Goal: Information Seeking & Learning: Learn about a topic

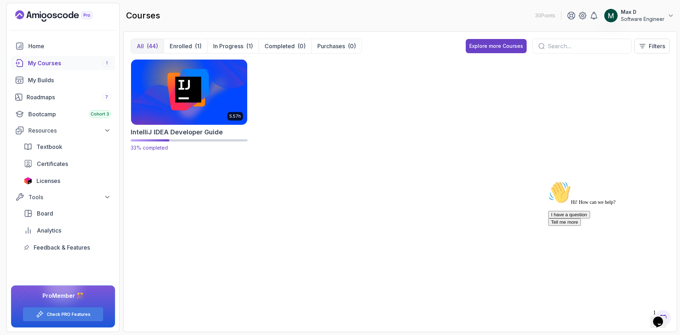
click at [192, 90] on img at bounding box center [189, 92] width 122 height 68
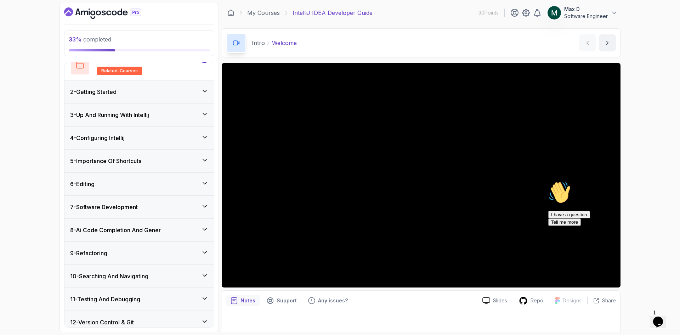
scroll to position [106, 0]
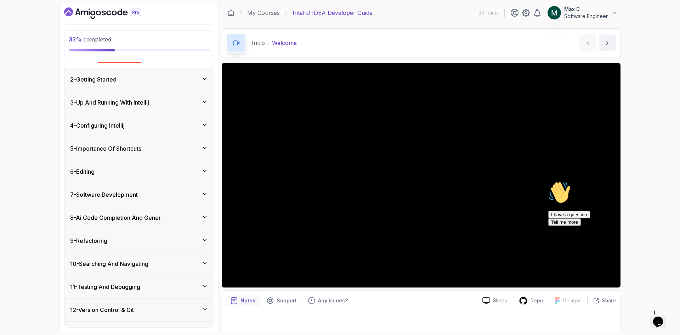
click at [206, 170] on icon at bounding box center [204, 170] width 7 height 7
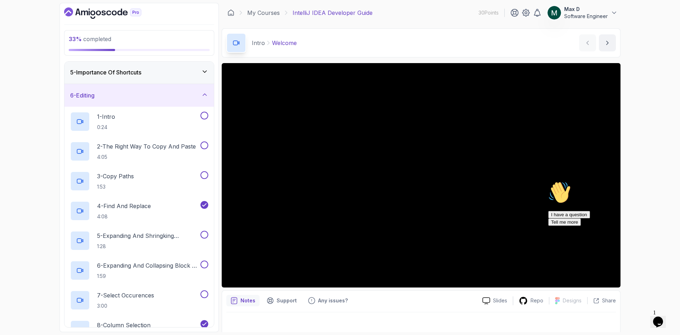
scroll to position [92, 0]
click at [201, 97] on div "6 - Editing" at bounding box center [139, 95] width 138 height 9
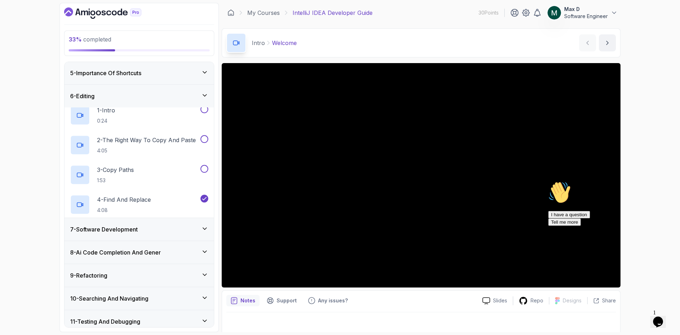
scroll to position [57, 0]
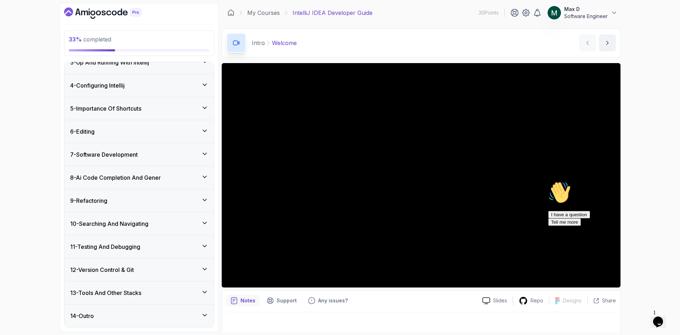
click at [202, 153] on icon at bounding box center [204, 153] width 7 height 7
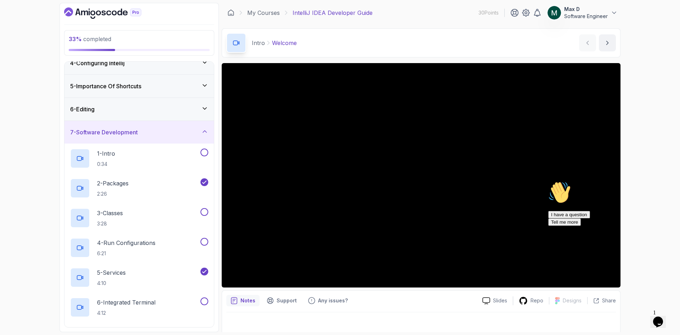
scroll to position [22, 0]
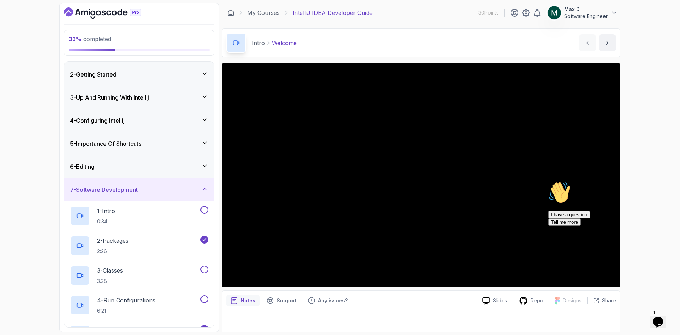
click at [206, 119] on icon at bounding box center [205, 120] width 4 height 2
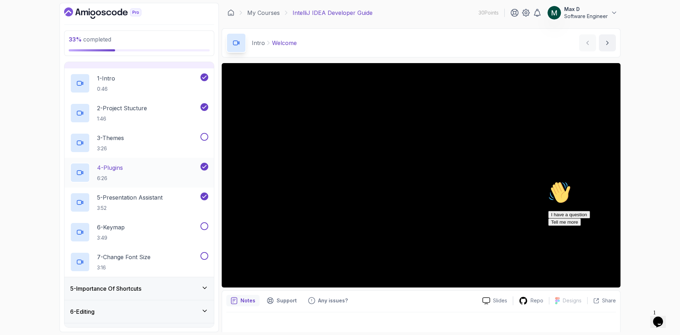
scroll to position [92, 0]
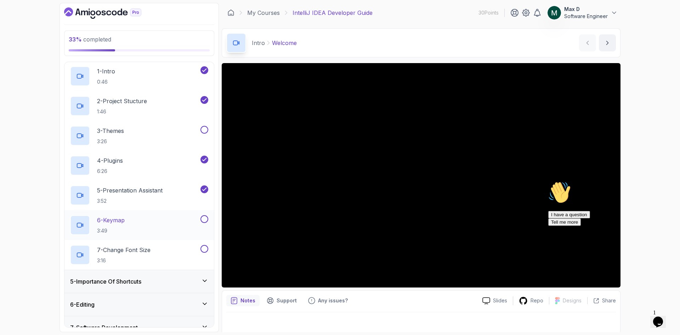
click at [121, 220] on p "6 - Keymap" at bounding box center [111, 220] width 28 height 9
click at [552, 212] on div "Hi! How can we help? I have a question Tell me more" at bounding box center [613, 203] width 128 height 45
click at [612, 226] on div "I have a question Tell me more" at bounding box center [613, 218] width 128 height 15
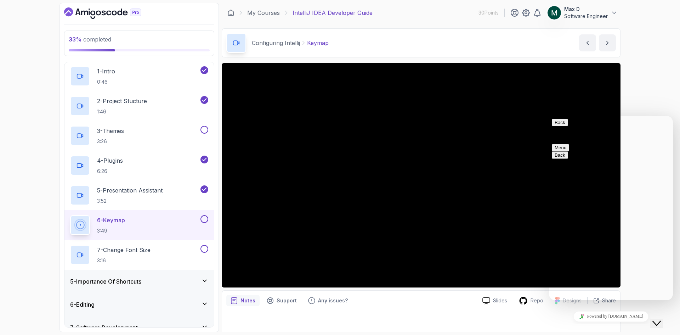
click at [561, 126] on button "Back" at bounding box center [560, 122] width 16 height 7
click at [661, 320] on icon "Close Chat This icon closes the chat window." at bounding box center [657, 323] width 9 height 9
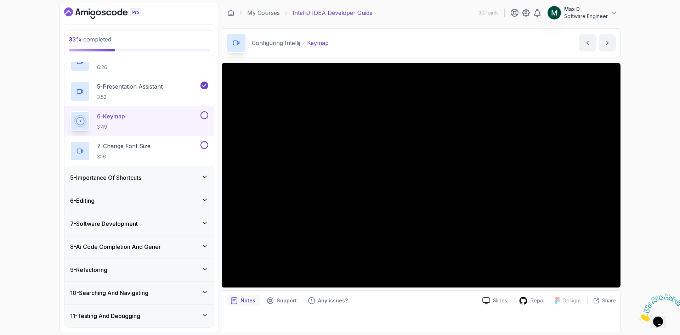
scroll to position [199, 0]
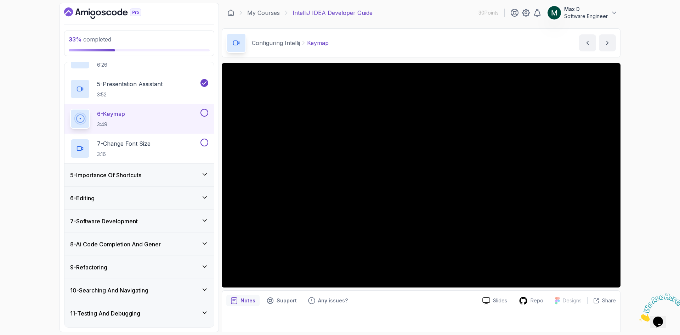
click at [207, 174] on icon at bounding box center [204, 174] width 7 height 7
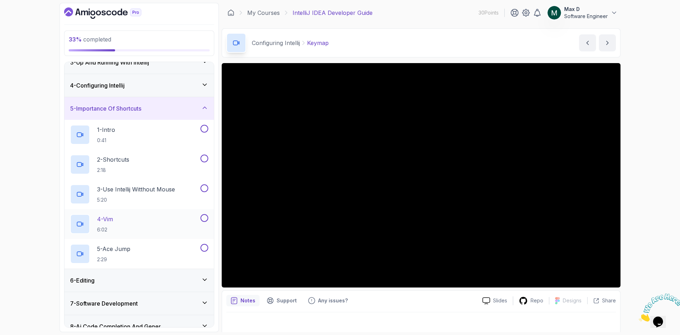
scroll to position [92, 0]
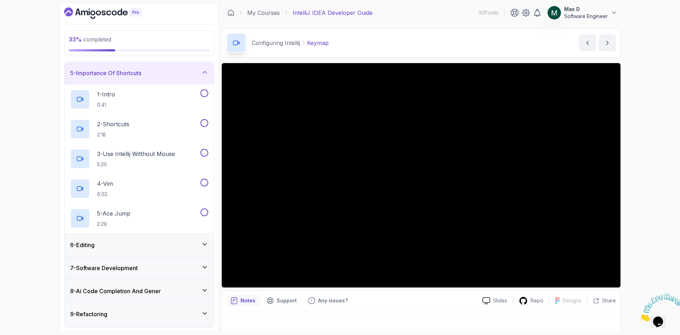
click at [204, 243] on icon at bounding box center [204, 244] width 7 height 7
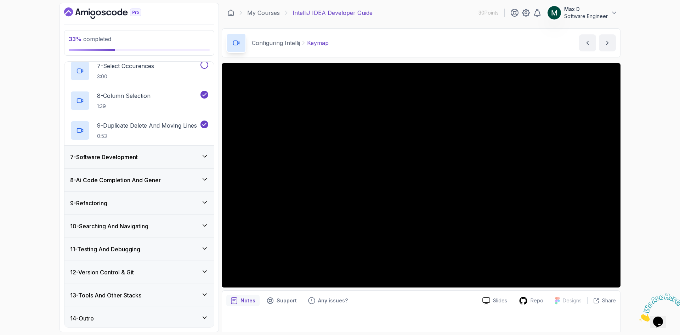
scroll to position [325, 0]
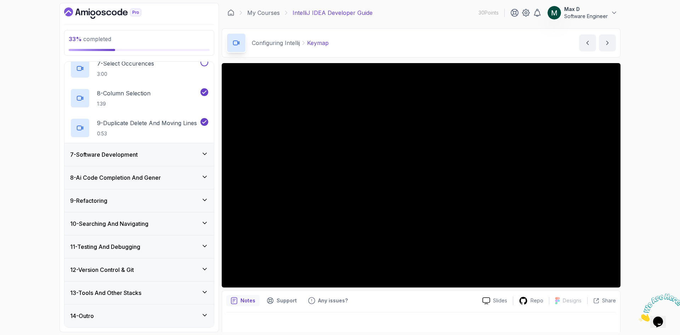
click at [206, 153] on icon at bounding box center [204, 153] width 7 height 7
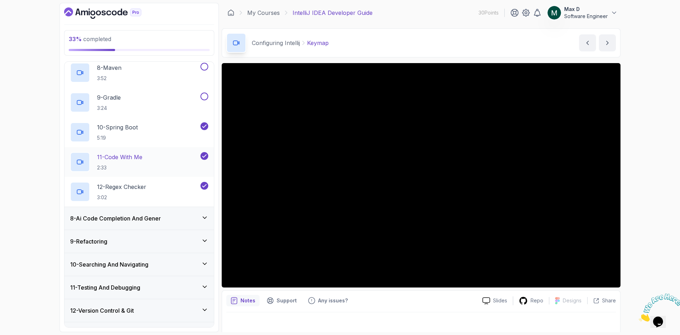
scroll to position [376, 0]
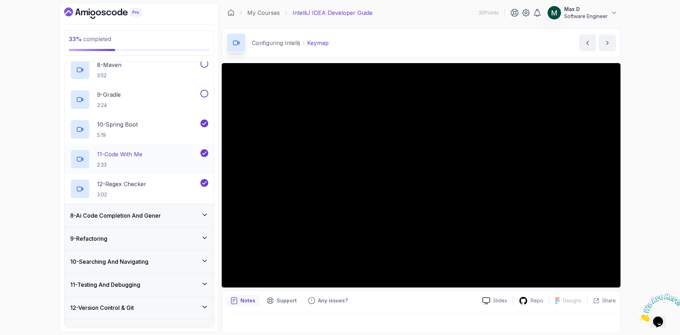
click at [139, 158] on p "11 - Code With Me" at bounding box center [119, 154] width 45 height 9
click at [202, 215] on icon at bounding box center [204, 214] width 7 height 7
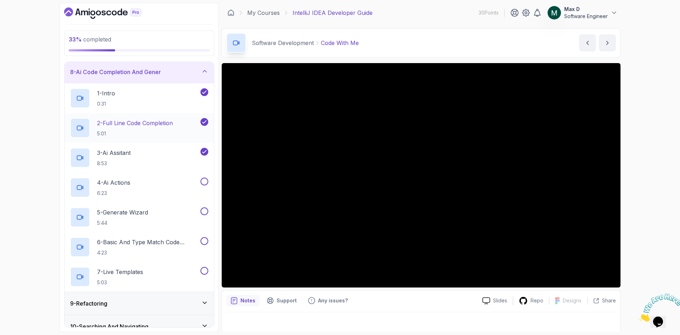
scroll to position [163, 0]
click at [123, 153] on p "3 - Ai Assitant" at bounding box center [114, 152] width 34 height 9
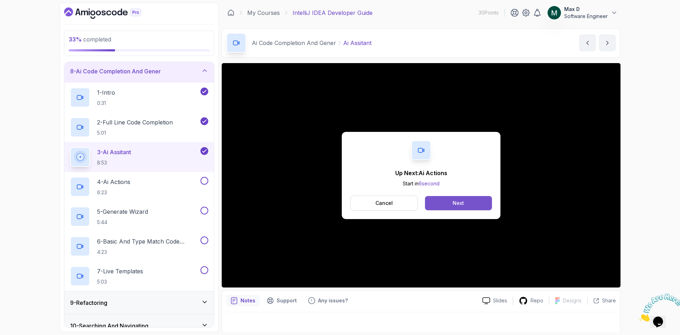
click at [472, 203] on button "Next" at bounding box center [458, 203] width 67 height 14
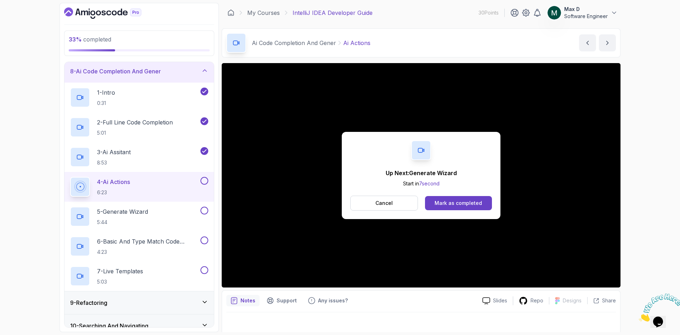
click at [296, 233] on div "Up Next: Generate Wizard Start in 7 second Cancel Mark as completed" at bounding box center [421, 175] width 399 height 224
click at [451, 201] on div "Mark as completed" at bounding box center [458, 203] width 47 height 7
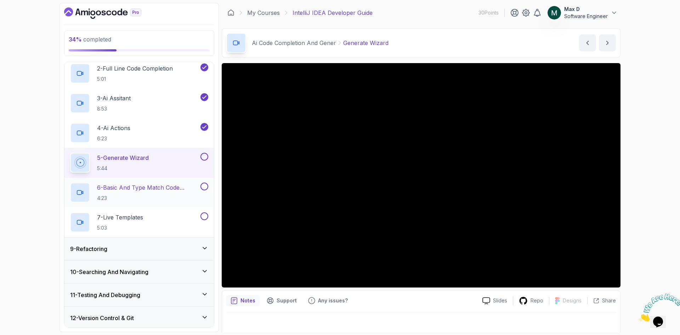
scroll to position [234, 0]
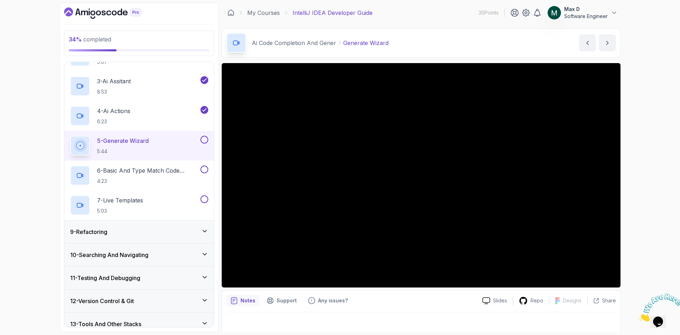
click at [203, 231] on icon at bounding box center [204, 231] width 7 height 7
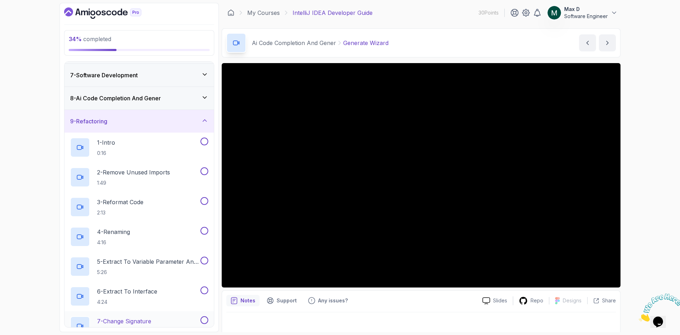
scroll to position [128, 0]
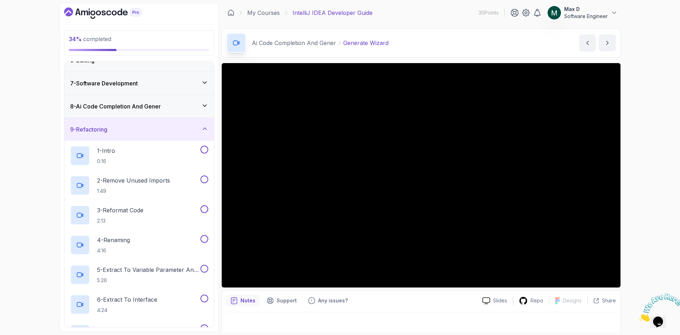
click at [207, 129] on icon at bounding box center [204, 128] width 7 height 7
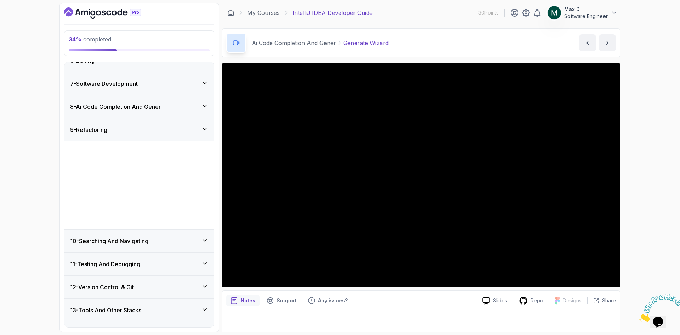
scroll to position [57, 0]
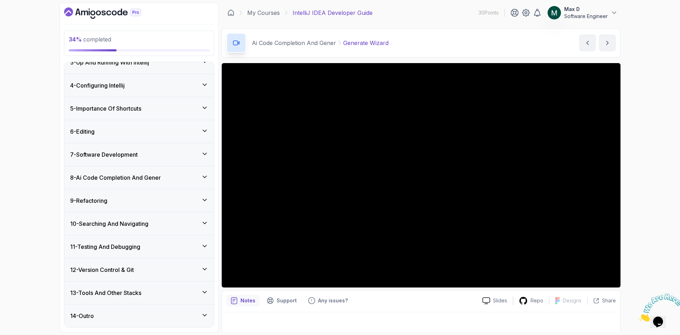
click at [206, 224] on icon at bounding box center [204, 222] width 7 height 7
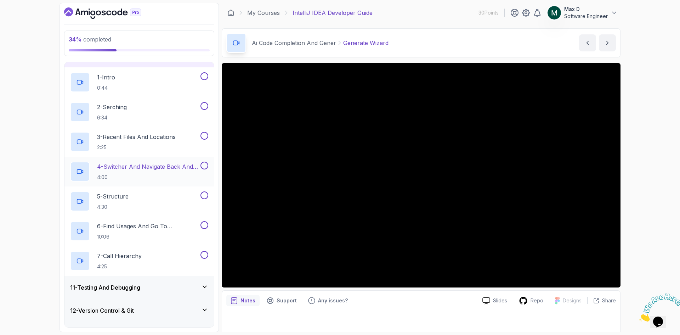
scroll to position [234, 0]
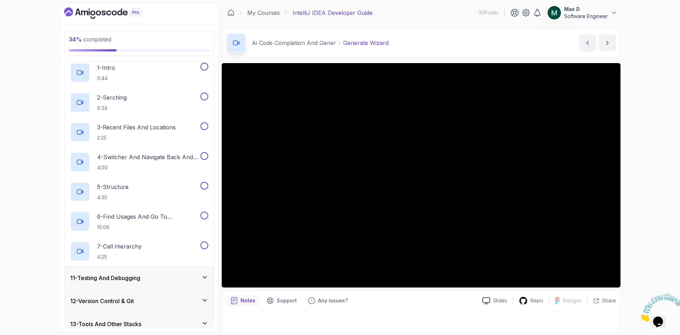
click at [206, 276] on icon at bounding box center [204, 277] width 7 height 7
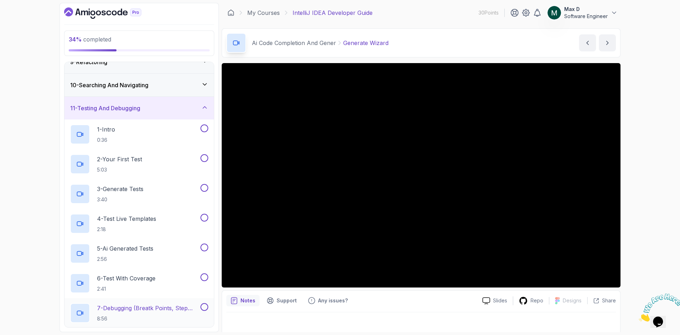
scroll to position [92, 0]
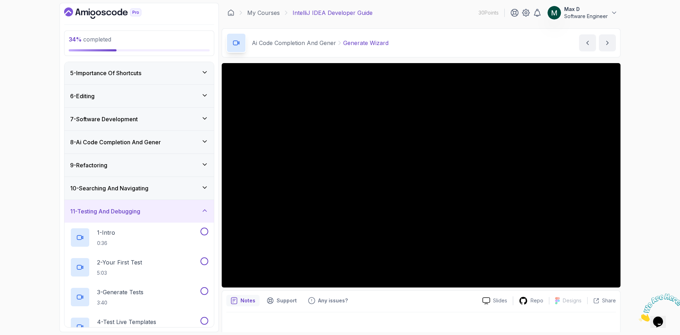
click at [206, 209] on icon at bounding box center [204, 210] width 7 height 7
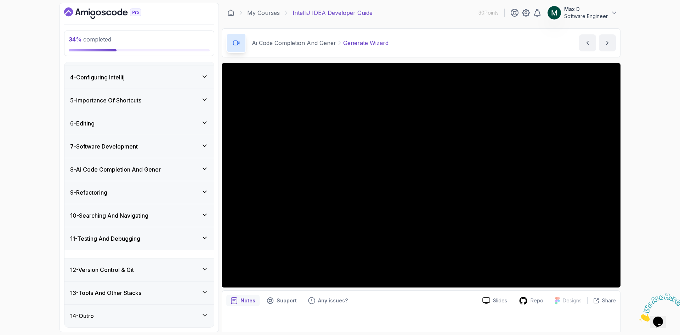
scroll to position [57, 0]
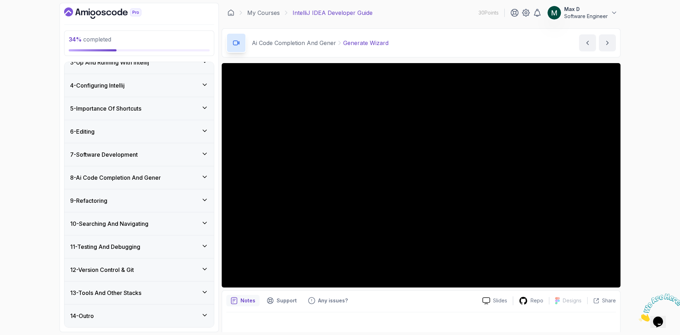
click at [204, 269] on icon at bounding box center [204, 268] width 7 height 7
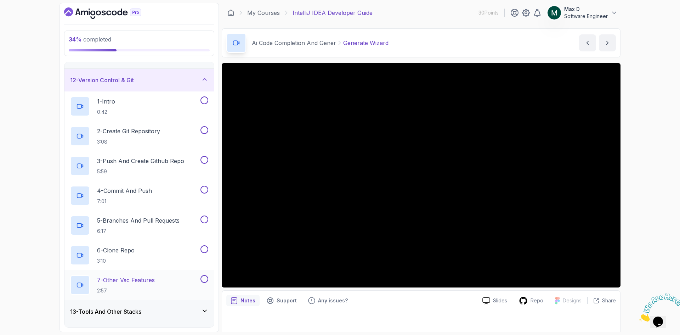
scroll to position [265, 0]
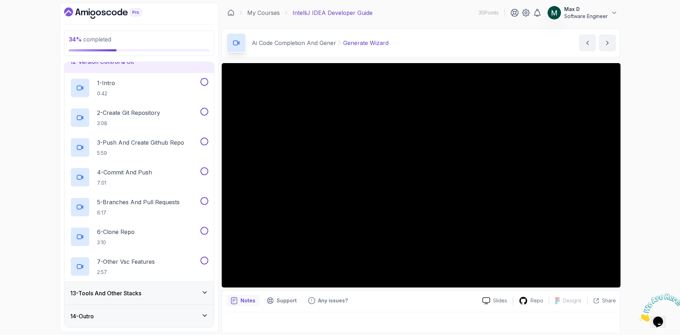
click at [207, 290] on icon at bounding box center [204, 292] width 7 height 7
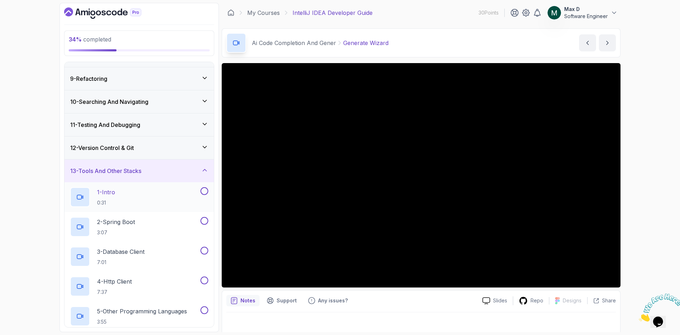
scroll to position [142, 0]
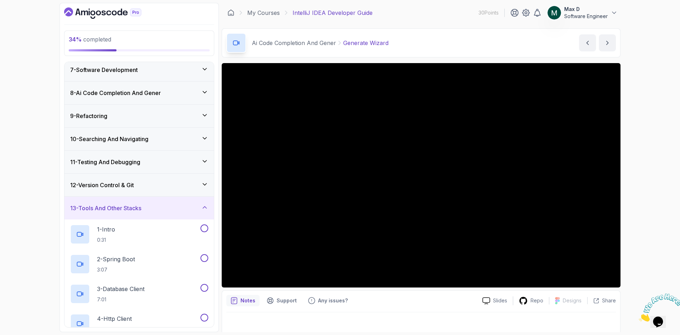
click at [204, 95] on icon at bounding box center [204, 92] width 7 height 7
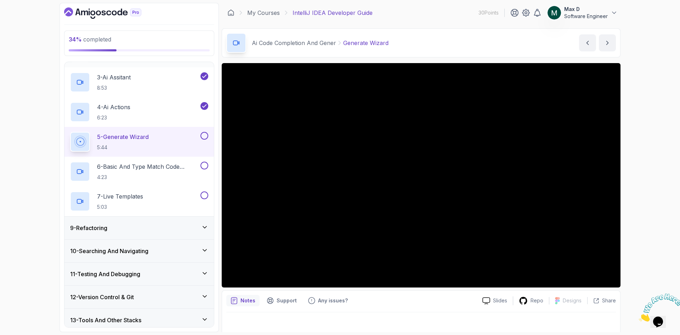
scroll to position [248, 0]
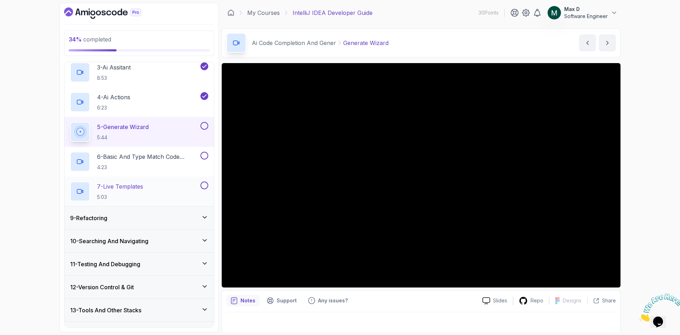
click at [143, 185] on p "7 - Live Templates" at bounding box center [120, 186] width 46 height 9
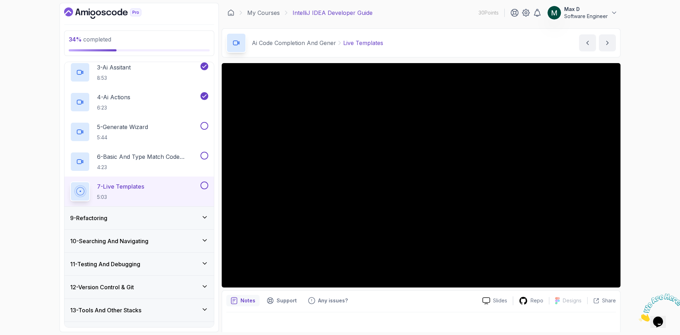
click at [205, 221] on div "9 - Refactoring" at bounding box center [139, 218] width 138 height 9
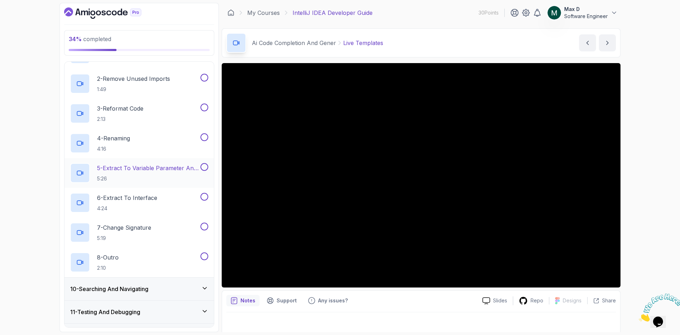
scroll to position [234, 0]
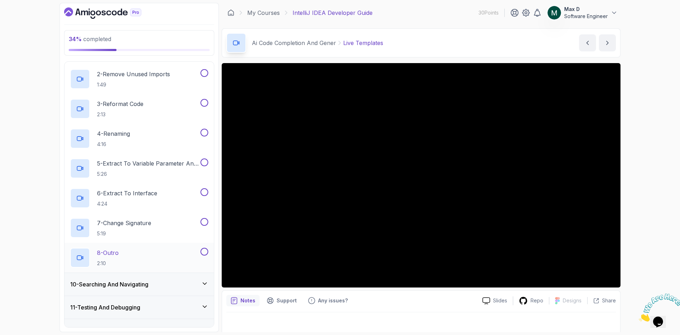
click at [117, 254] on p "8 - Outro" at bounding box center [108, 252] width 22 height 9
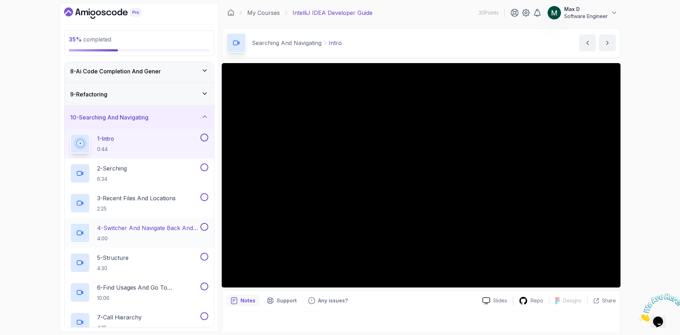
scroll to position [199, 0]
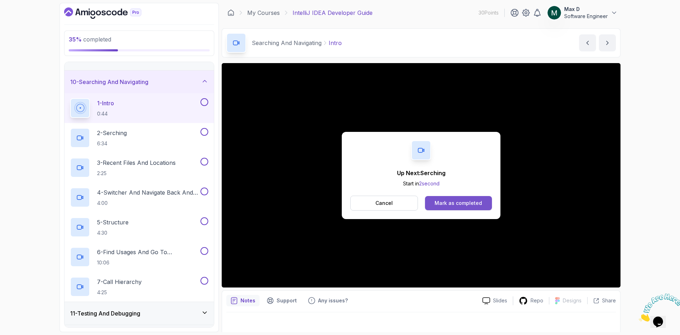
click at [454, 196] on button "Mark as completed" at bounding box center [458, 203] width 67 height 14
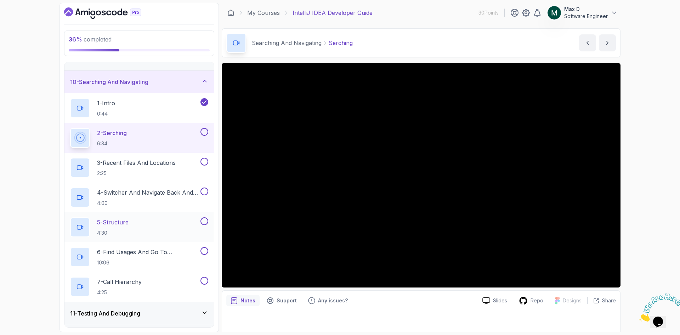
click at [117, 223] on p "5 - Structure" at bounding box center [113, 222] width 32 height 9
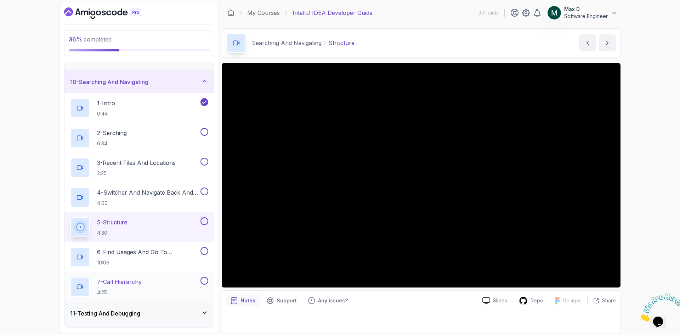
click at [135, 280] on p "7 - Call Hierarchy" at bounding box center [119, 281] width 45 height 9
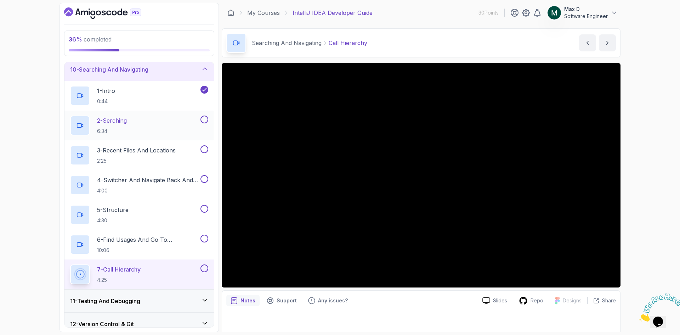
scroll to position [195, 0]
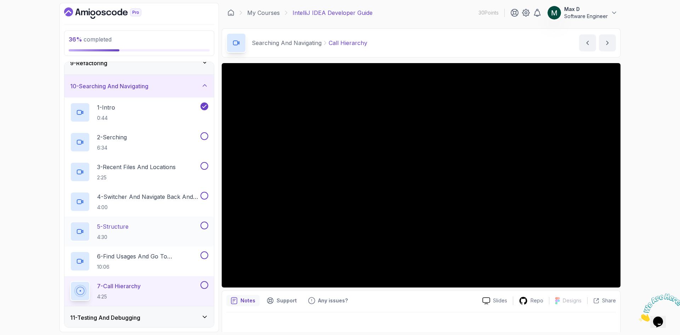
click at [120, 227] on p "5 - Structure" at bounding box center [113, 226] width 32 height 9
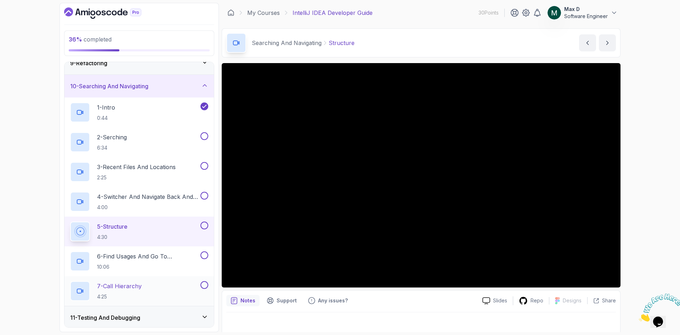
click at [131, 285] on p "7 - Call Hierarchy" at bounding box center [119, 286] width 45 height 9
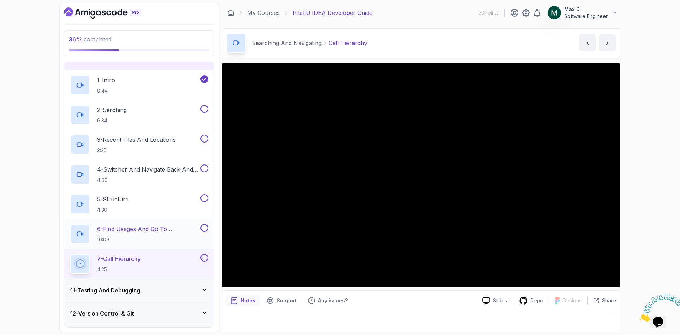
scroll to position [265, 0]
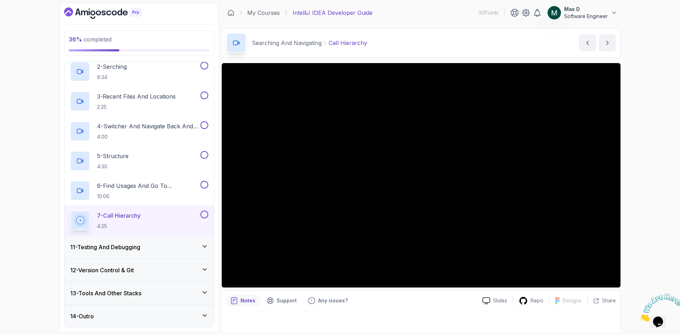
click at [201, 246] on icon at bounding box center [204, 246] width 7 height 7
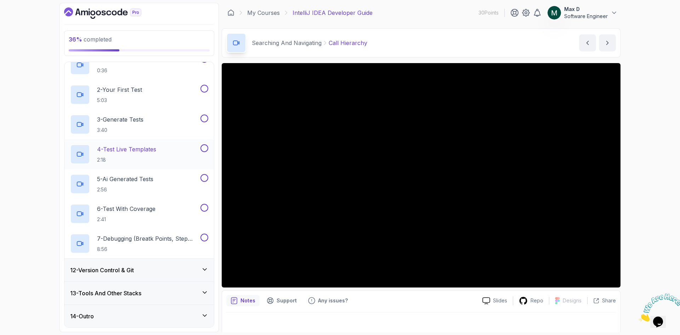
scroll to position [230, 0]
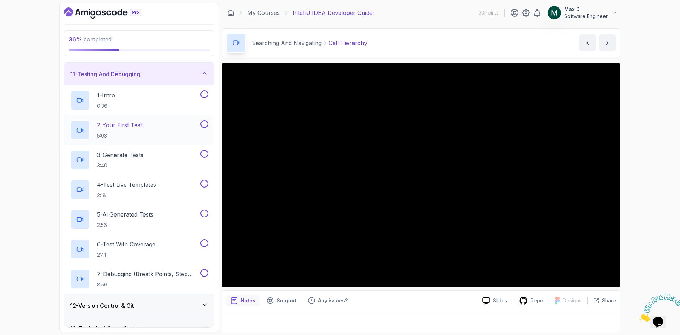
click at [133, 128] on p "2 - Your First Test" at bounding box center [119, 125] width 45 height 9
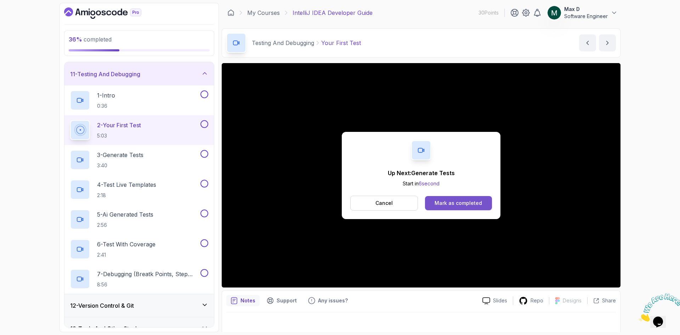
click at [475, 200] on div "Mark as completed" at bounding box center [458, 203] width 47 height 7
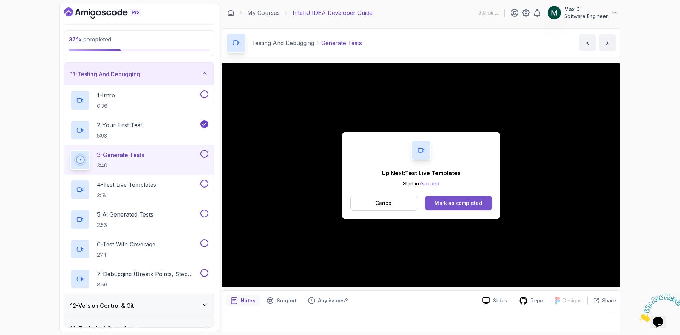
click at [481, 203] on div "Mark as completed" at bounding box center [458, 203] width 47 height 7
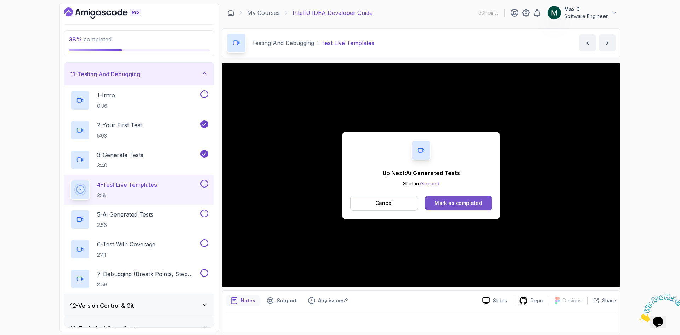
click at [449, 201] on div "Mark as completed" at bounding box center [458, 203] width 47 height 7
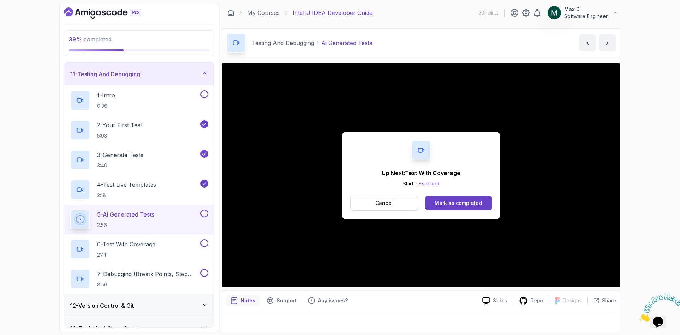
click at [374, 206] on button "Cancel" at bounding box center [384, 203] width 68 height 15
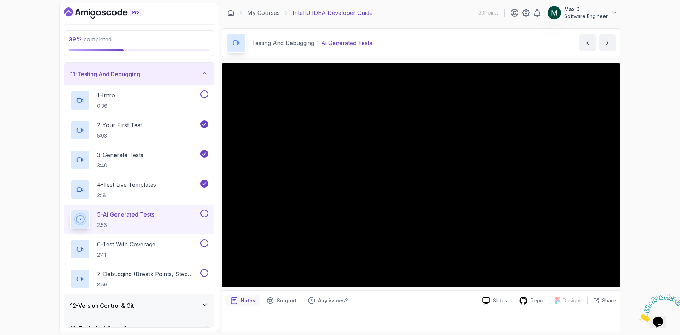
click at [172, 220] on div "5 - Ai Generated Tests 2:56" at bounding box center [134, 219] width 129 height 20
click at [158, 216] on div "5 - Ai Generated Tests 2:56" at bounding box center [134, 219] width 129 height 20
click at [143, 246] on p "6 - Test With Coverage" at bounding box center [126, 244] width 58 height 9
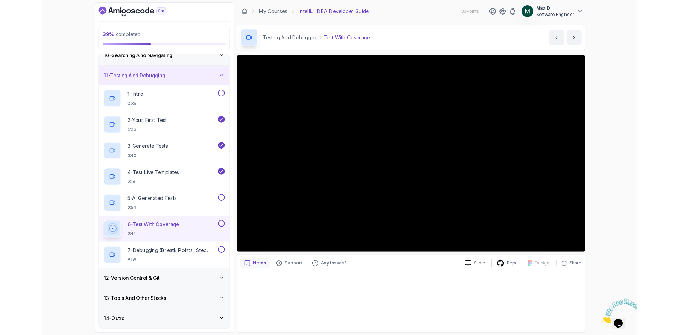
scroll to position [265, 0]
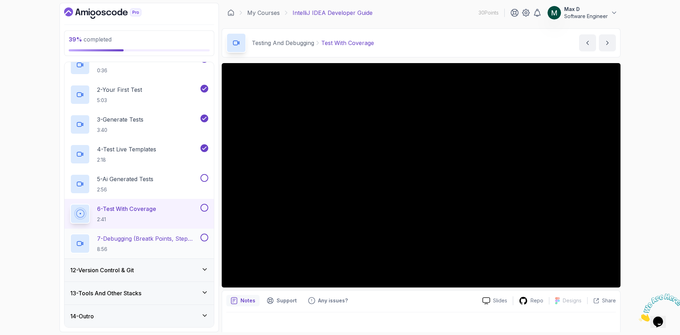
click at [183, 236] on p "7 - Debugging (Breatk Points, Step Into Etc)" at bounding box center [148, 238] width 102 height 9
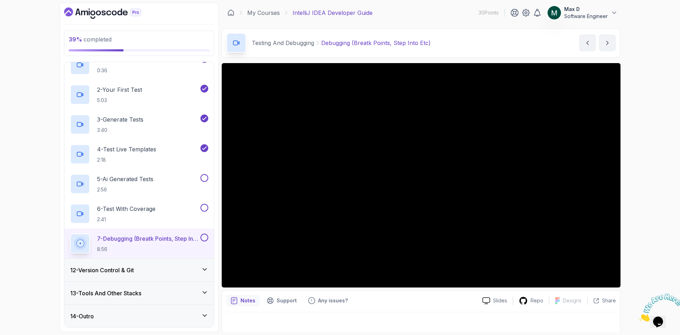
click at [204, 293] on icon at bounding box center [204, 292] width 7 height 7
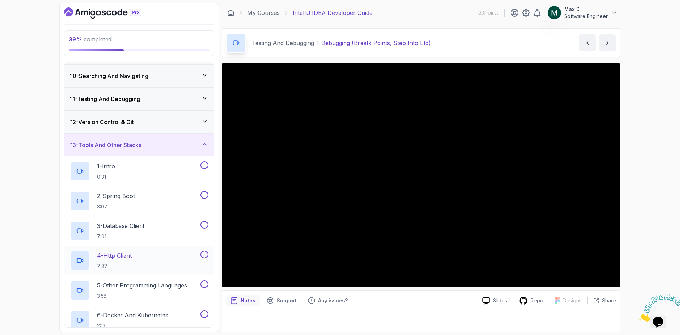
scroll to position [195, 0]
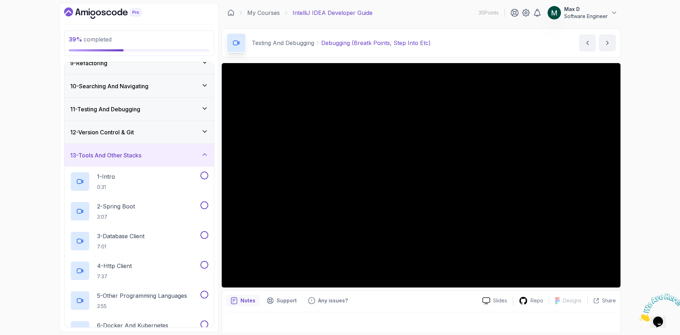
click at [204, 153] on icon at bounding box center [204, 154] width 7 height 7
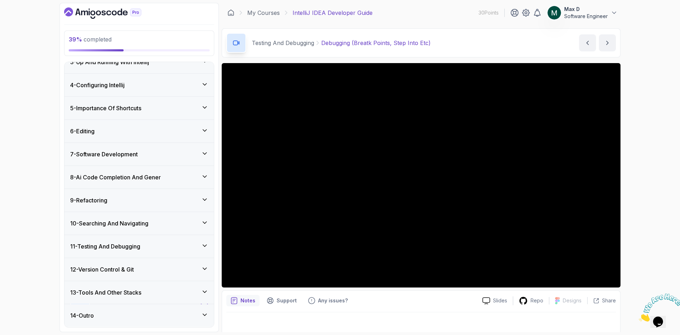
scroll to position [57, 0]
